Goal: Information Seeking & Learning: Learn about a topic

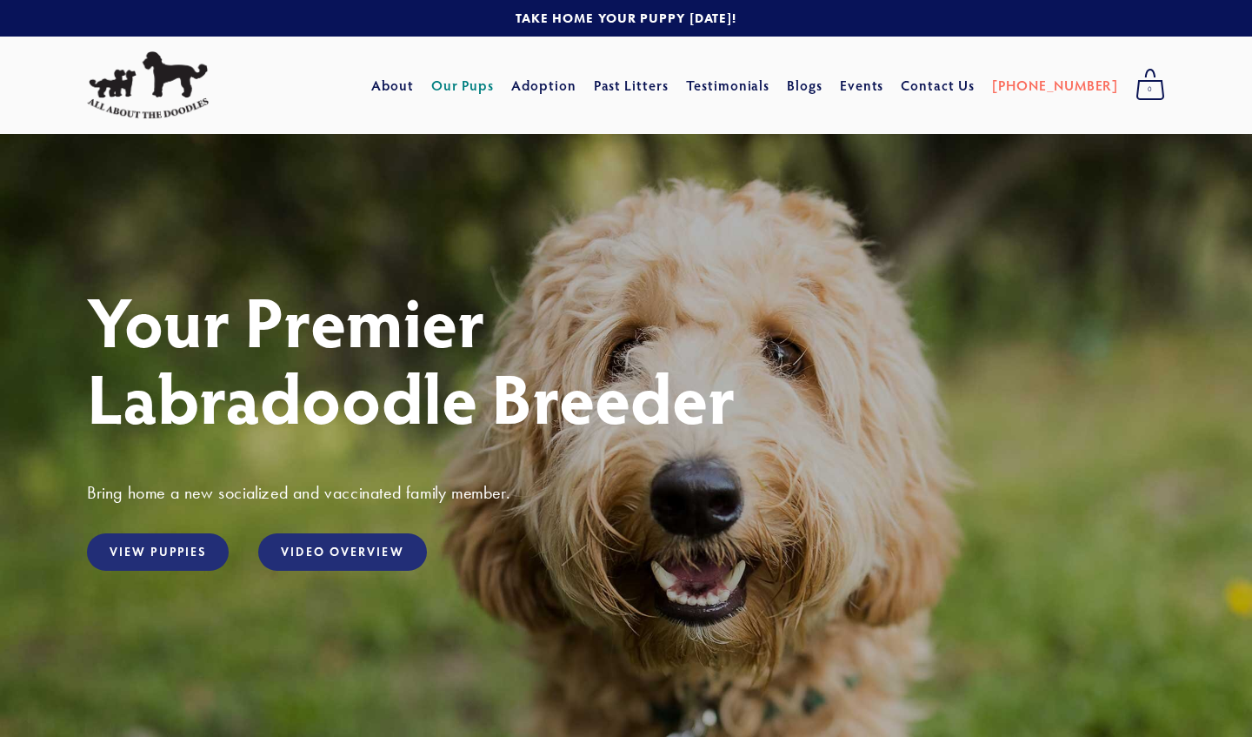
click at [495, 73] on link "Our Pups" at bounding box center [462, 85] width 63 height 31
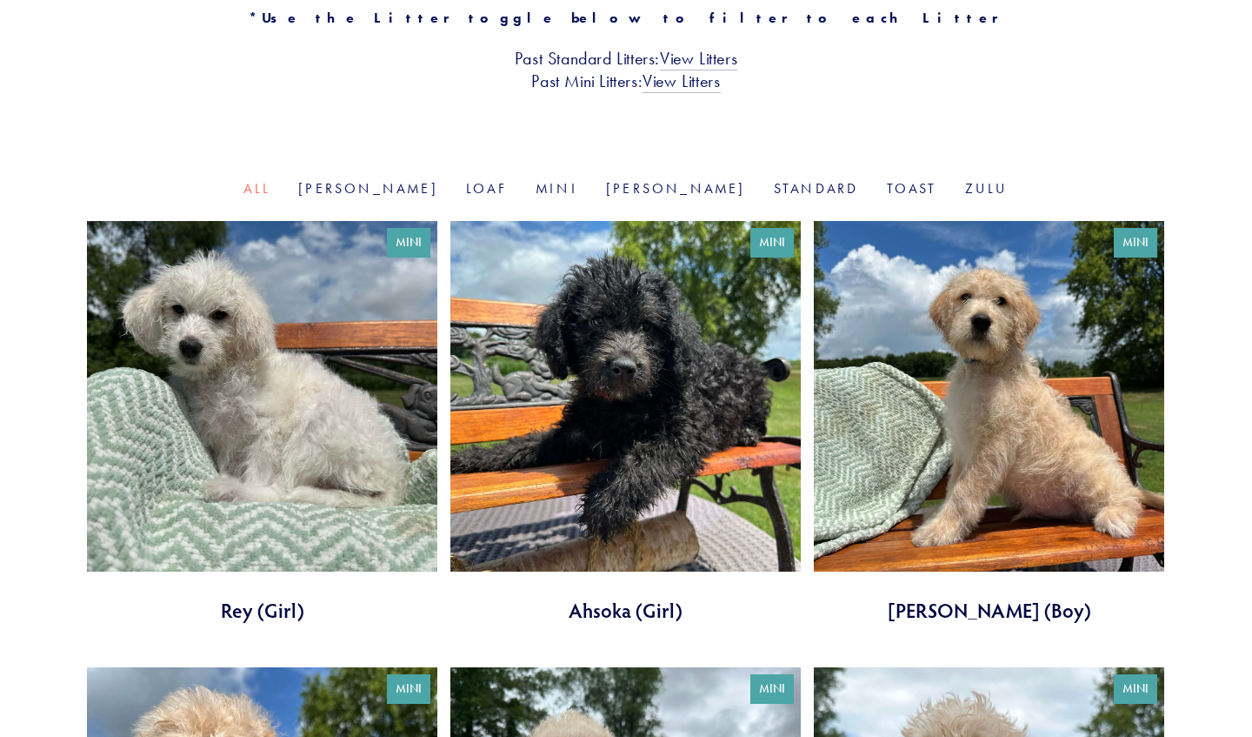
scroll to position [463, 0]
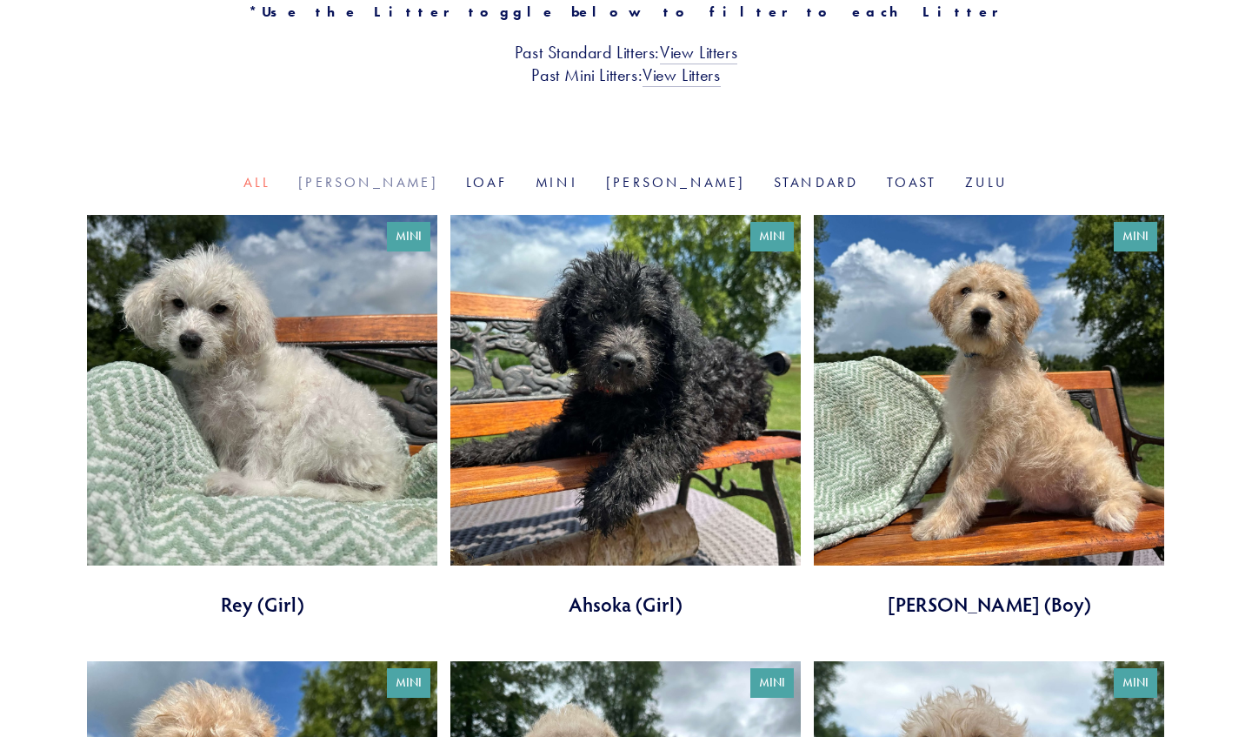
click at [407, 177] on link "[PERSON_NAME]" at bounding box center [368, 182] width 140 height 17
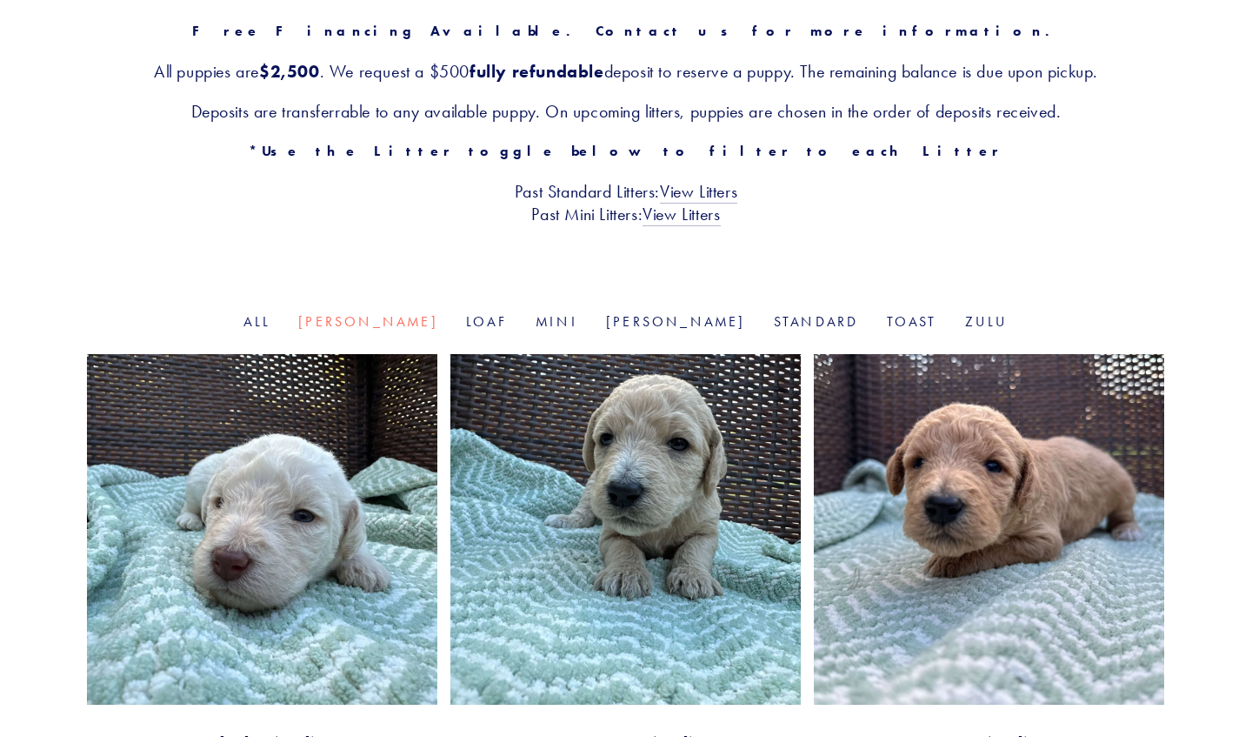
scroll to position [302, 0]
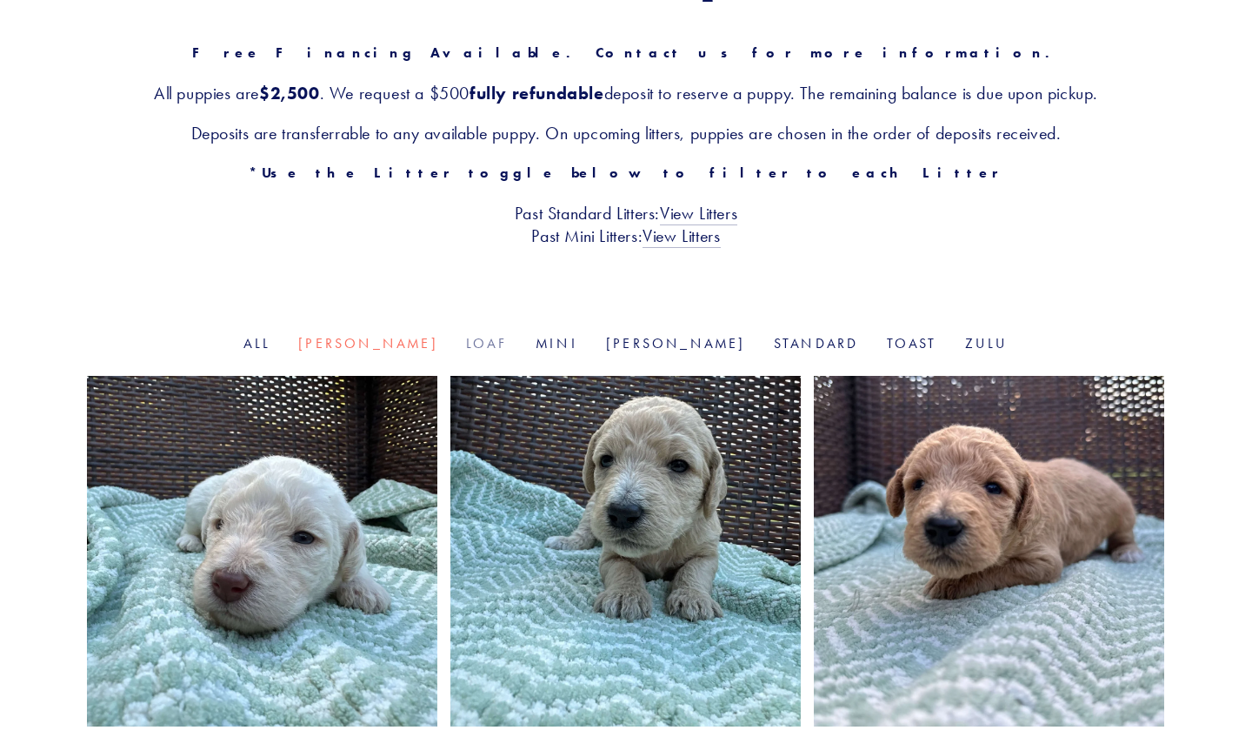
click at [497, 342] on link "Loaf" at bounding box center [487, 343] width 42 height 17
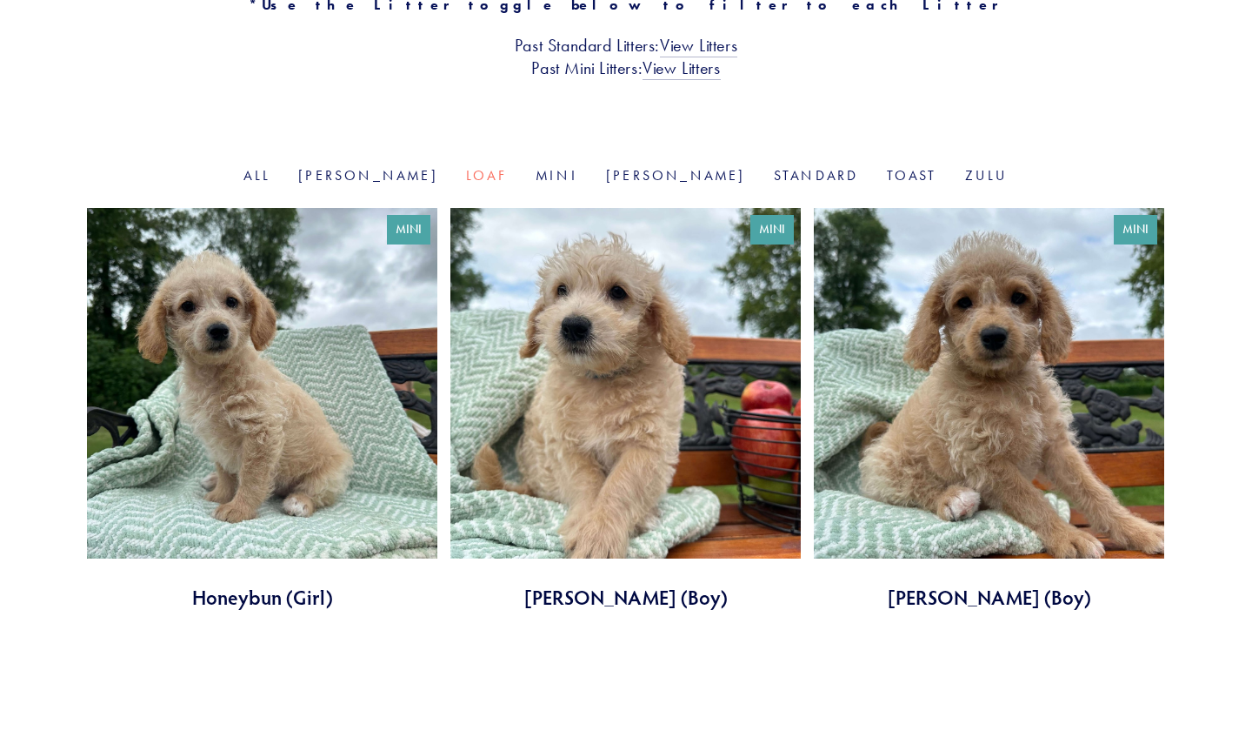
scroll to position [476, 0]
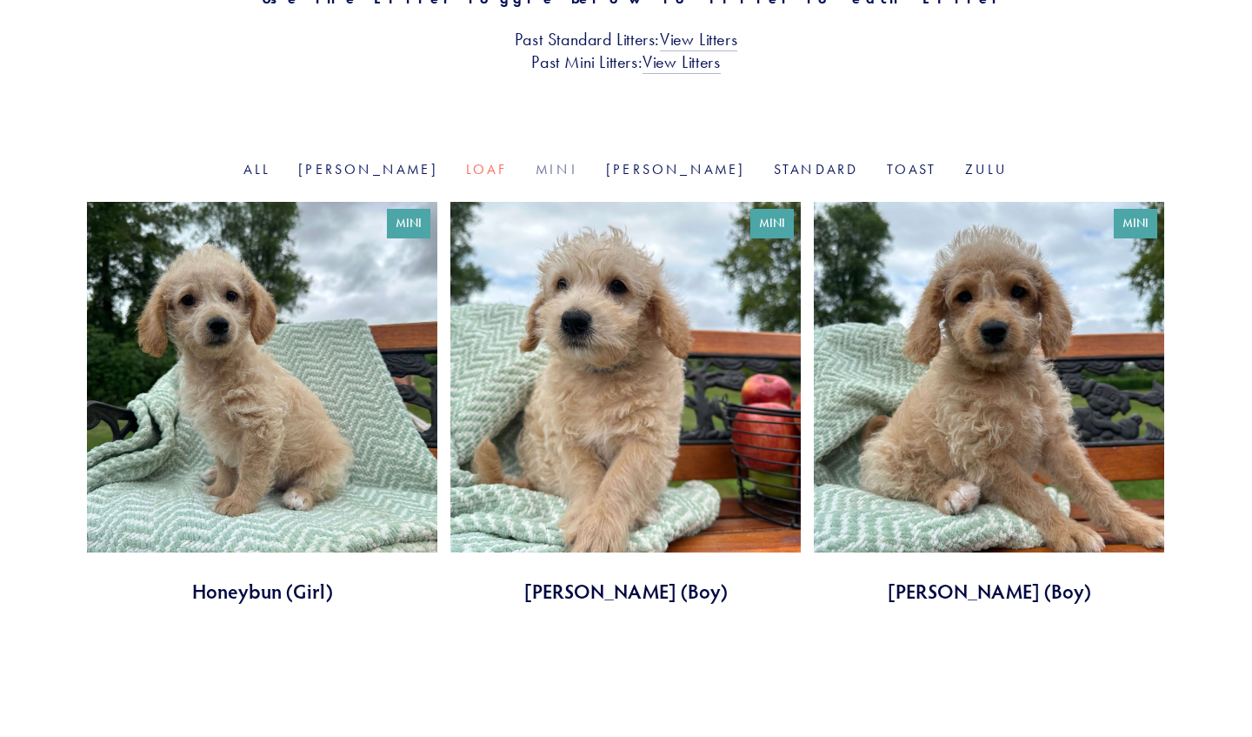
click at [551, 170] on link "Mini" at bounding box center [557, 169] width 43 height 17
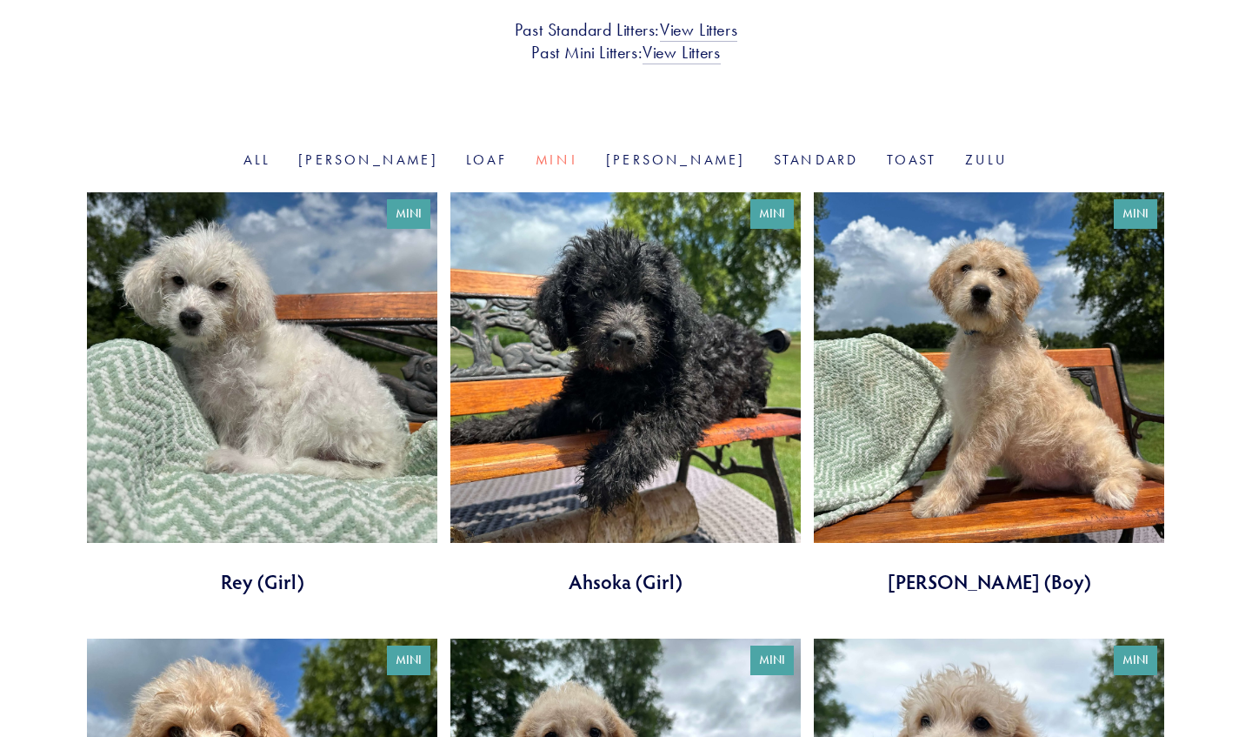
scroll to position [487, 0]
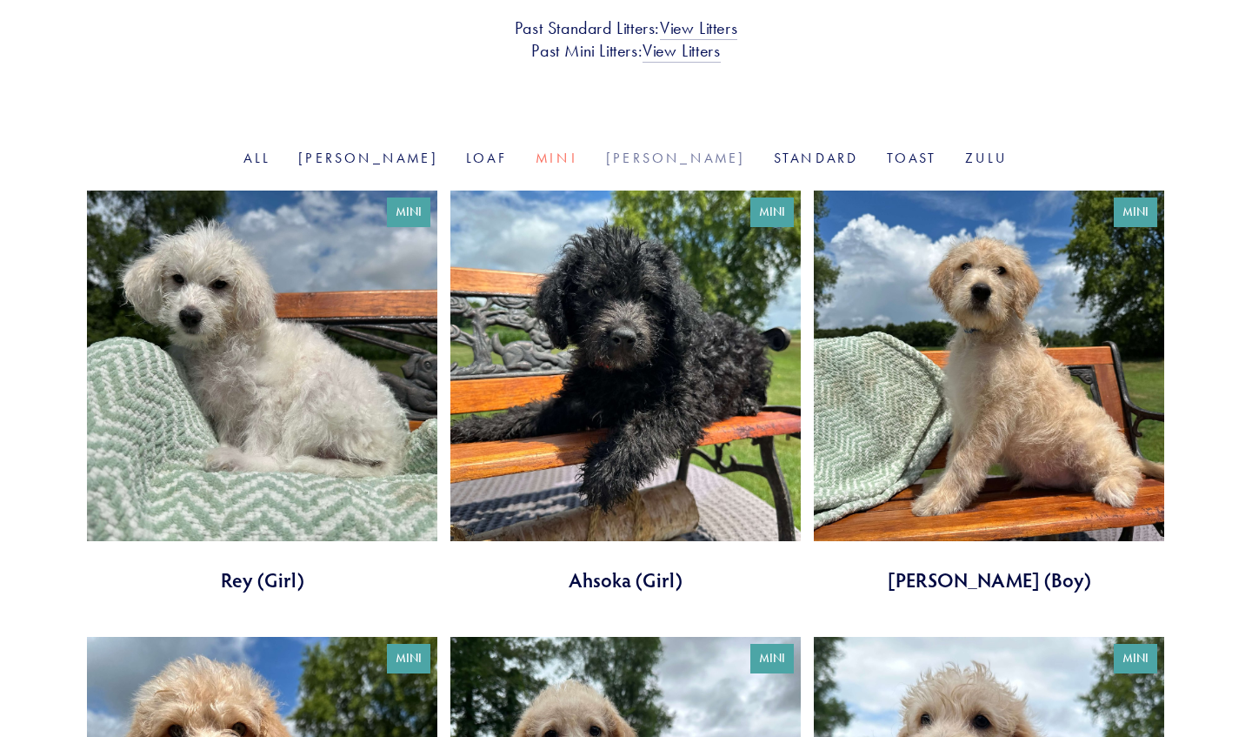
click at [638, 160] on link "[PERSON_NAME]" at bounding box center [676, 158] width 140 height 17
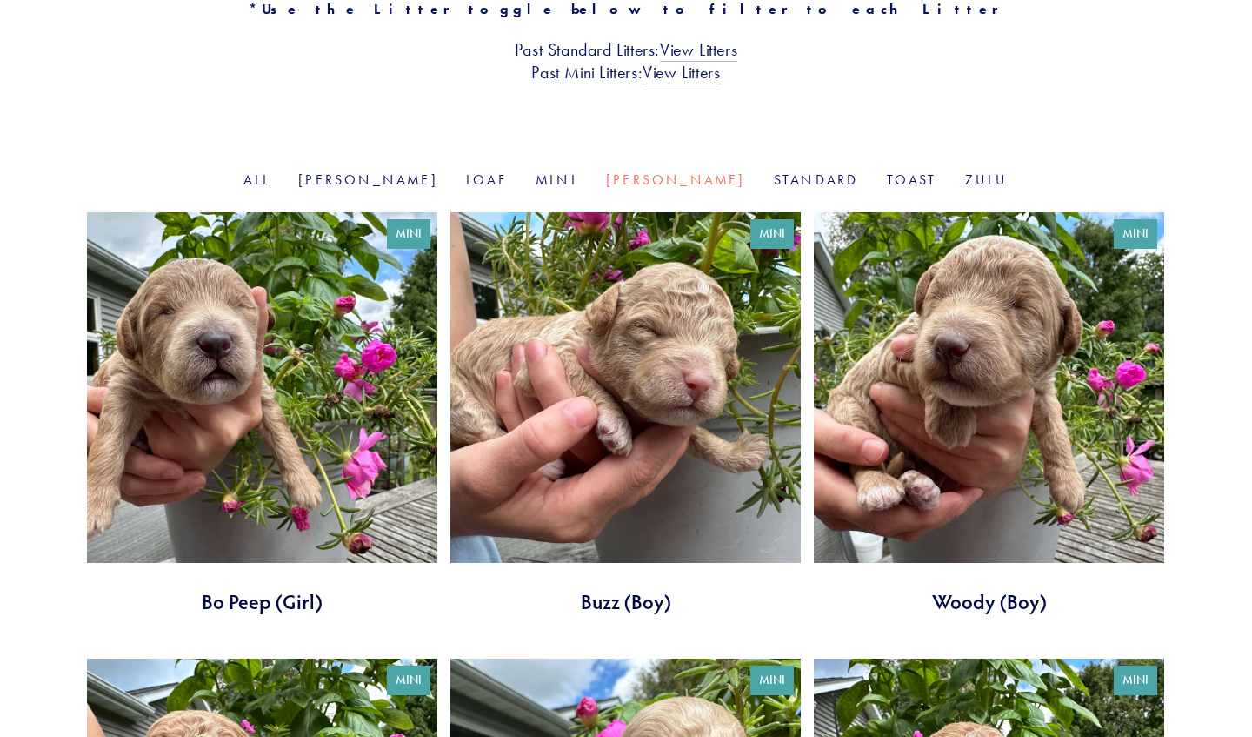
scroll to position [164, 0]
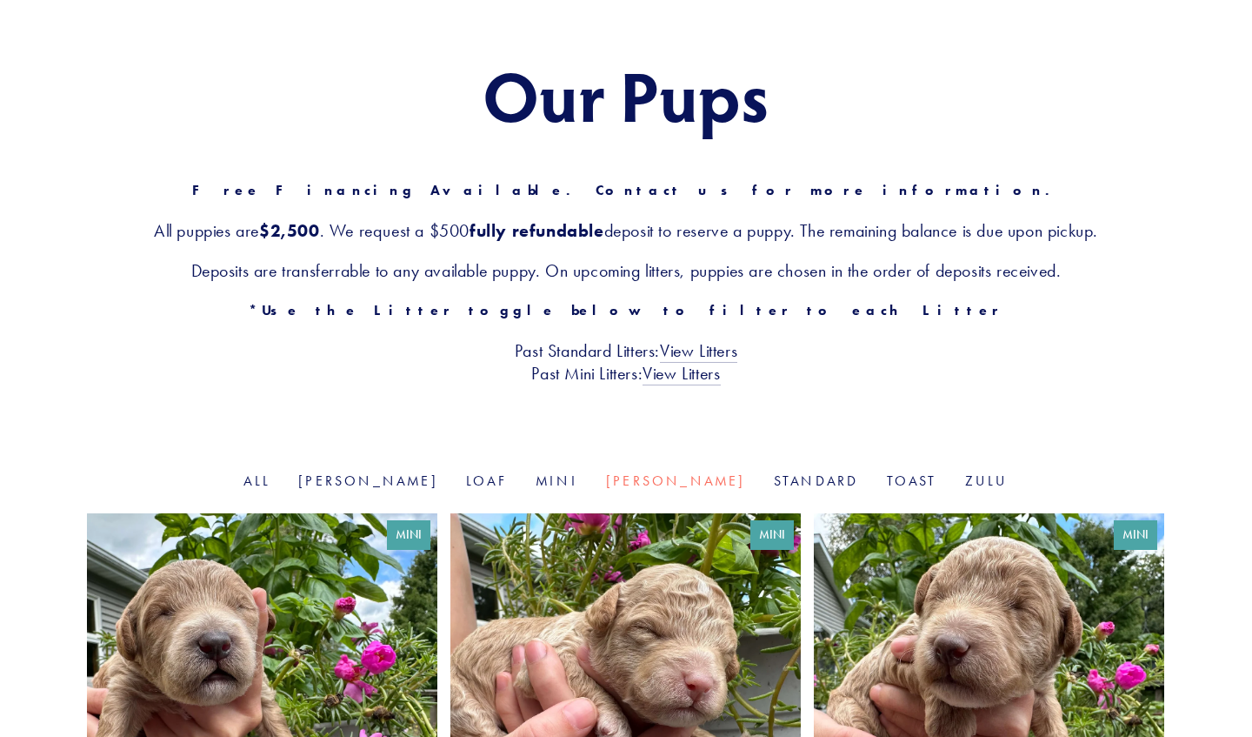
click at [774, 489] on li "Standard" at bounding box center [816, 481] width 85 height 20
click at [774, 476] on link "Standard" at bounding box center [816, 480] width 85 height 17
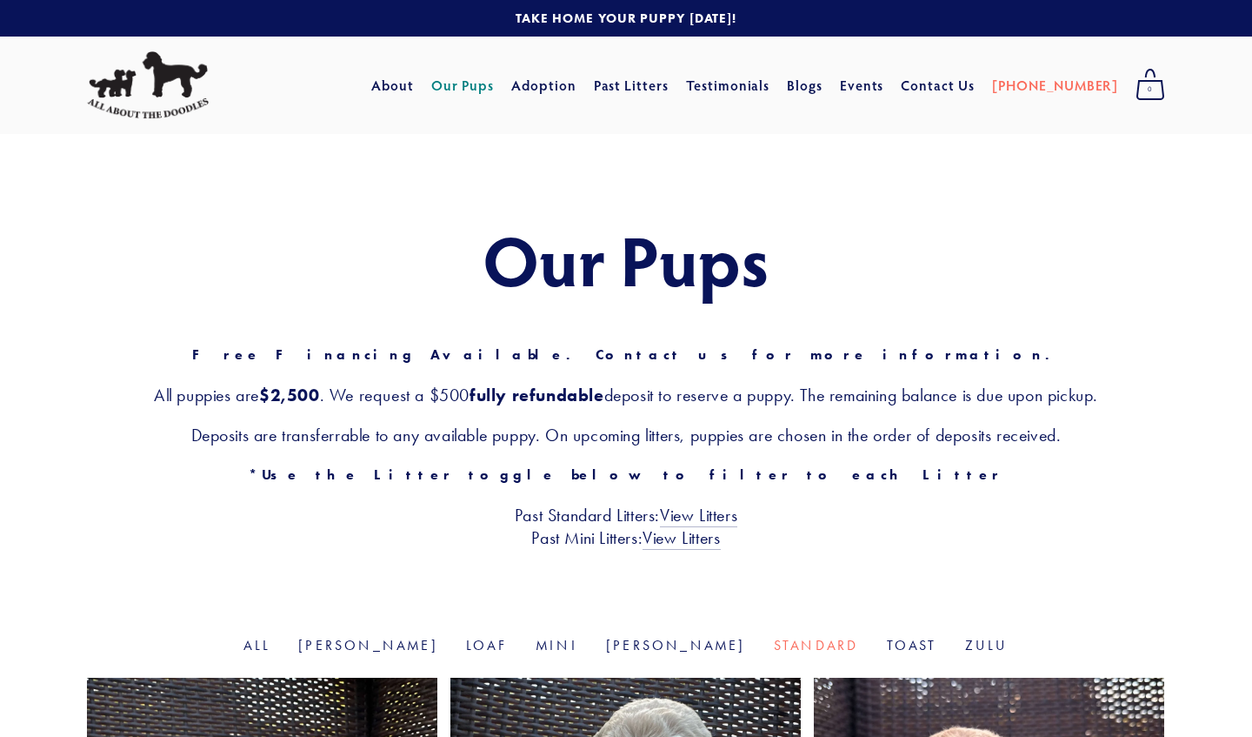
click at [495, 89] on link "Our Pups" at bounding box center [462, 85] width 63 height 31
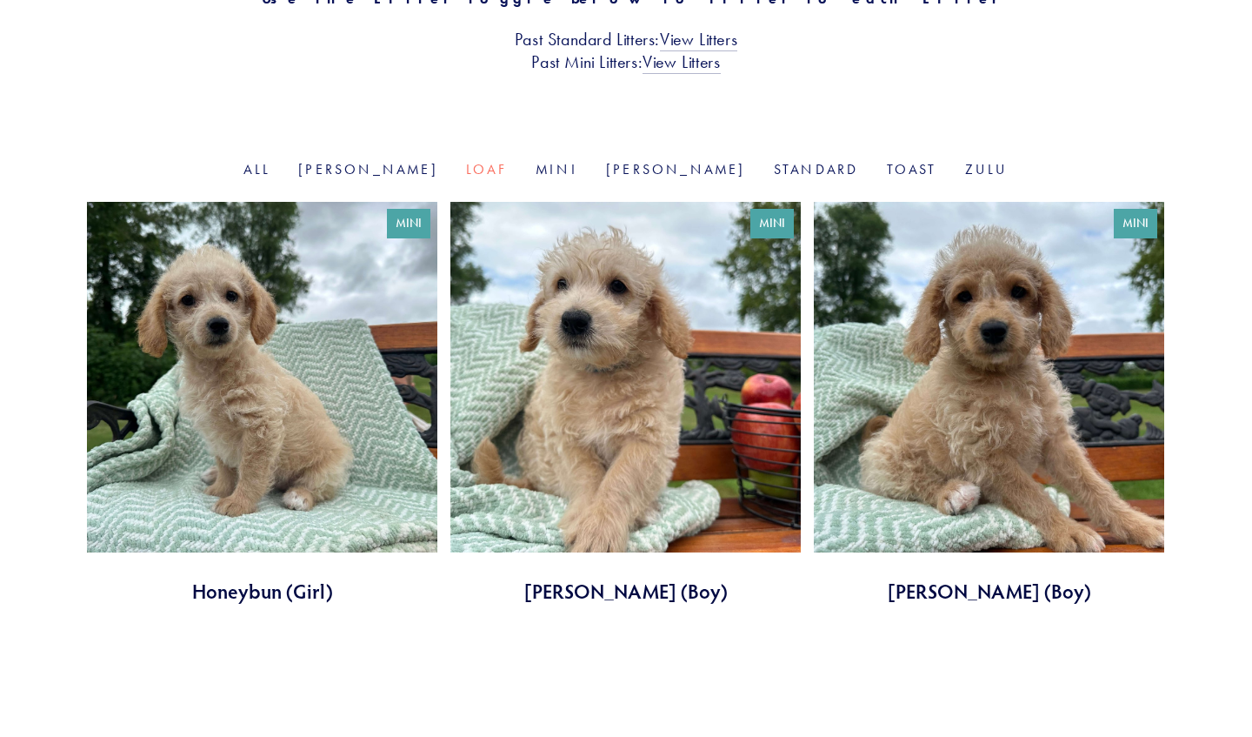
scroll to position [476, 0]
